Goal: Navigation & Orientation: Go to known website

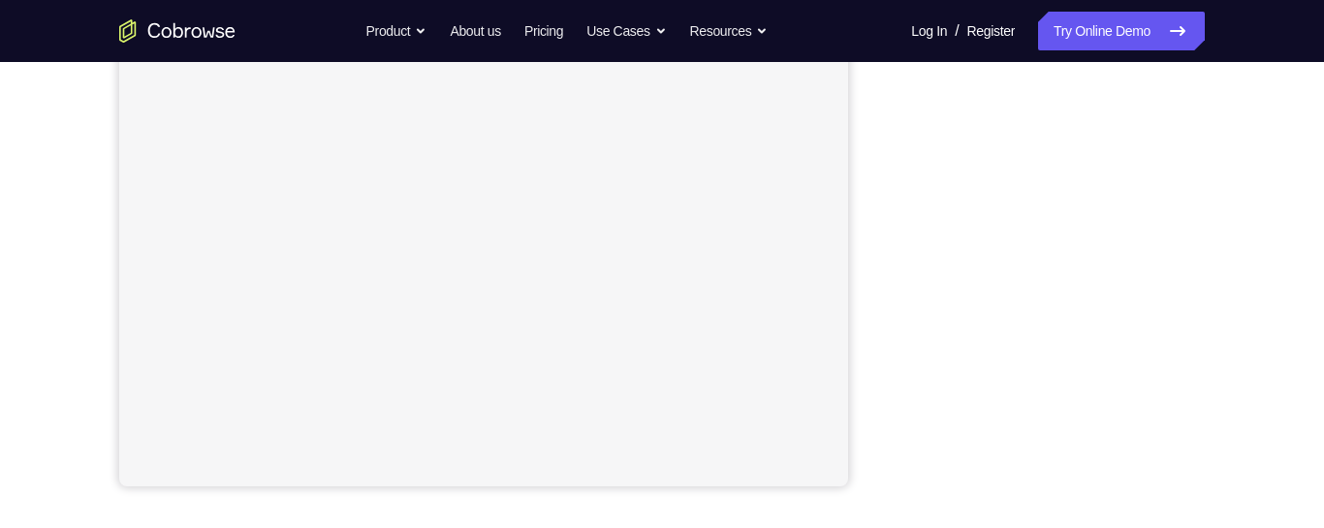
scroll to position [400, 0]
click at [1294, 237] on div "Your Support Agent Your Customer Web iOS Android Next Steps We’d be happy to gi…" at bounding box center [662, 301] width 1324 height 1279
click at [1227, 327] on div "Your Support Agent Your Customer Web iOS Android Next Steps We’d be happy to gi…" at bounding box center [662, 263] width 1241 height 1279
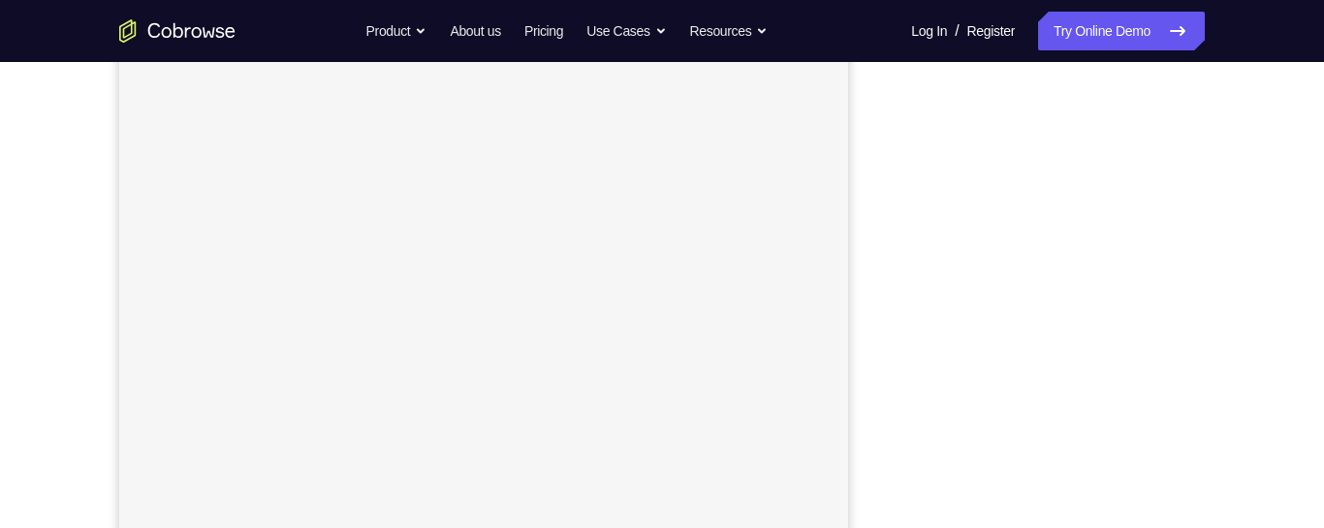
scroll to position [341, 0]
